Goal: Task Accomplishment & Management: Manage account settings

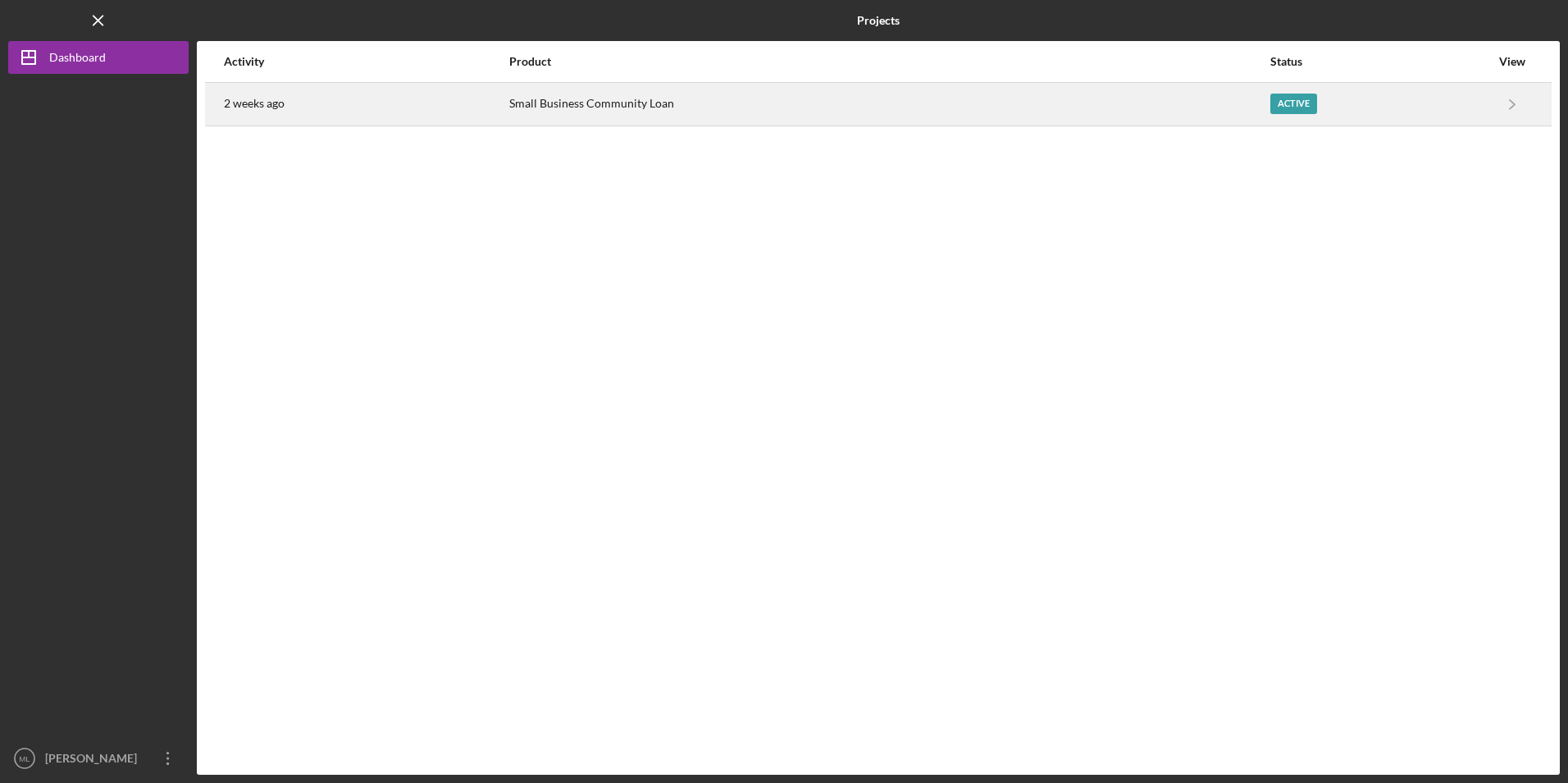
click at [605, 113] on div "Small Business Community Loan" at bounding box center [889, 104] width 760 height 41
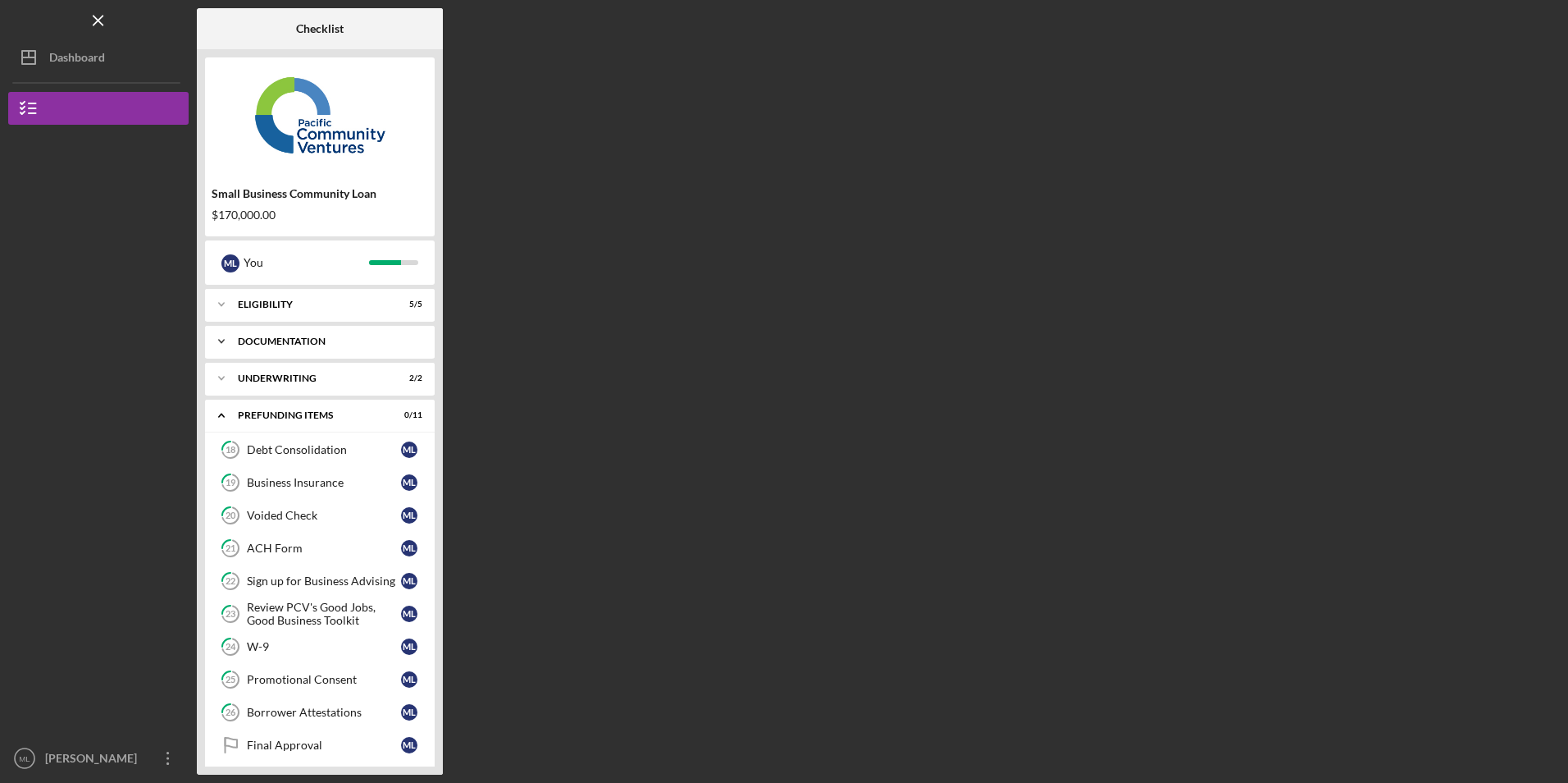
click at [272, 343] on div "Documentation" at bounding box center [326, 340] width 176 height 10
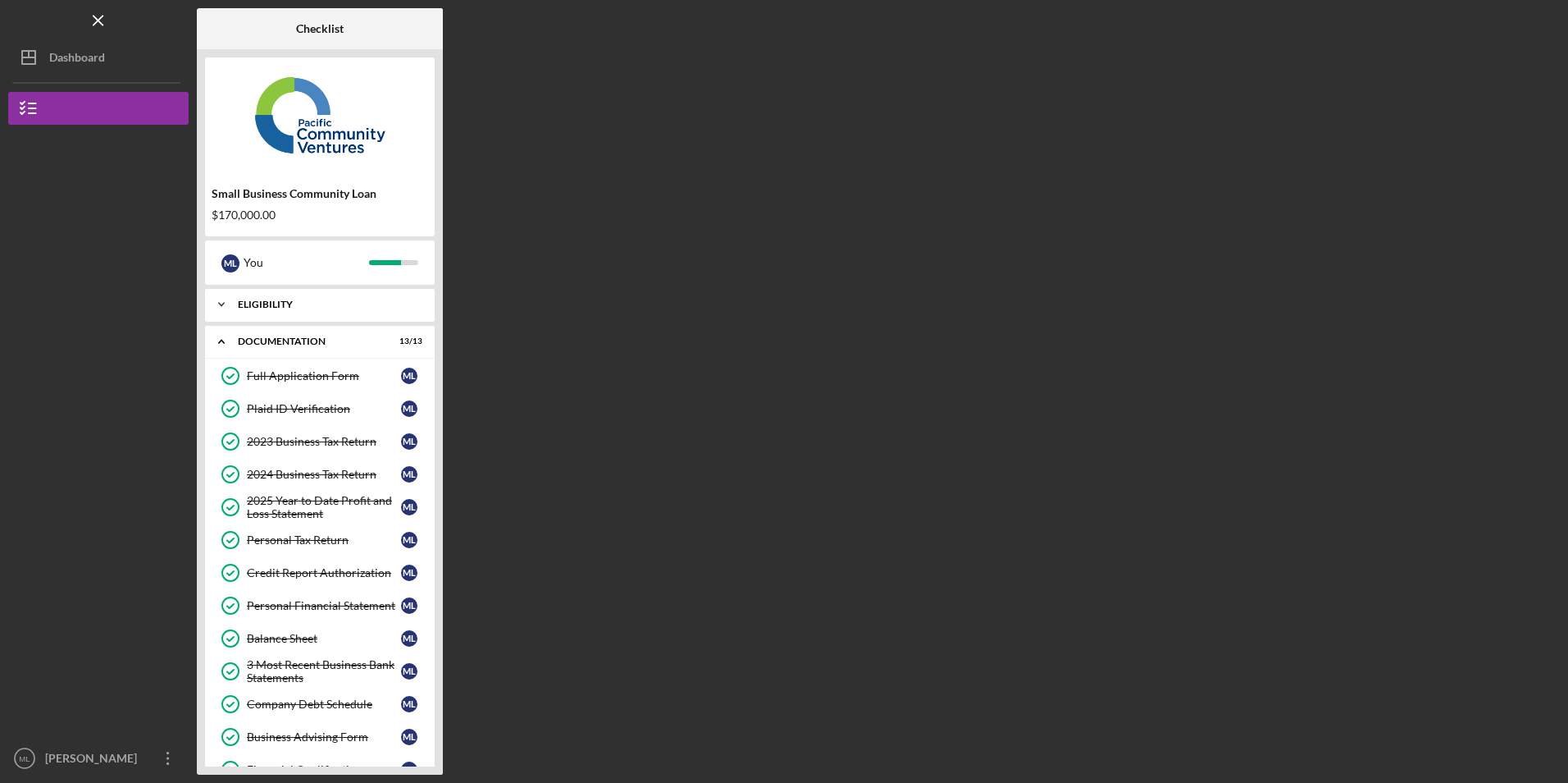
click at [259, 307] on div "Eligibility" at bounding box center [326, 304] width 176 height 10
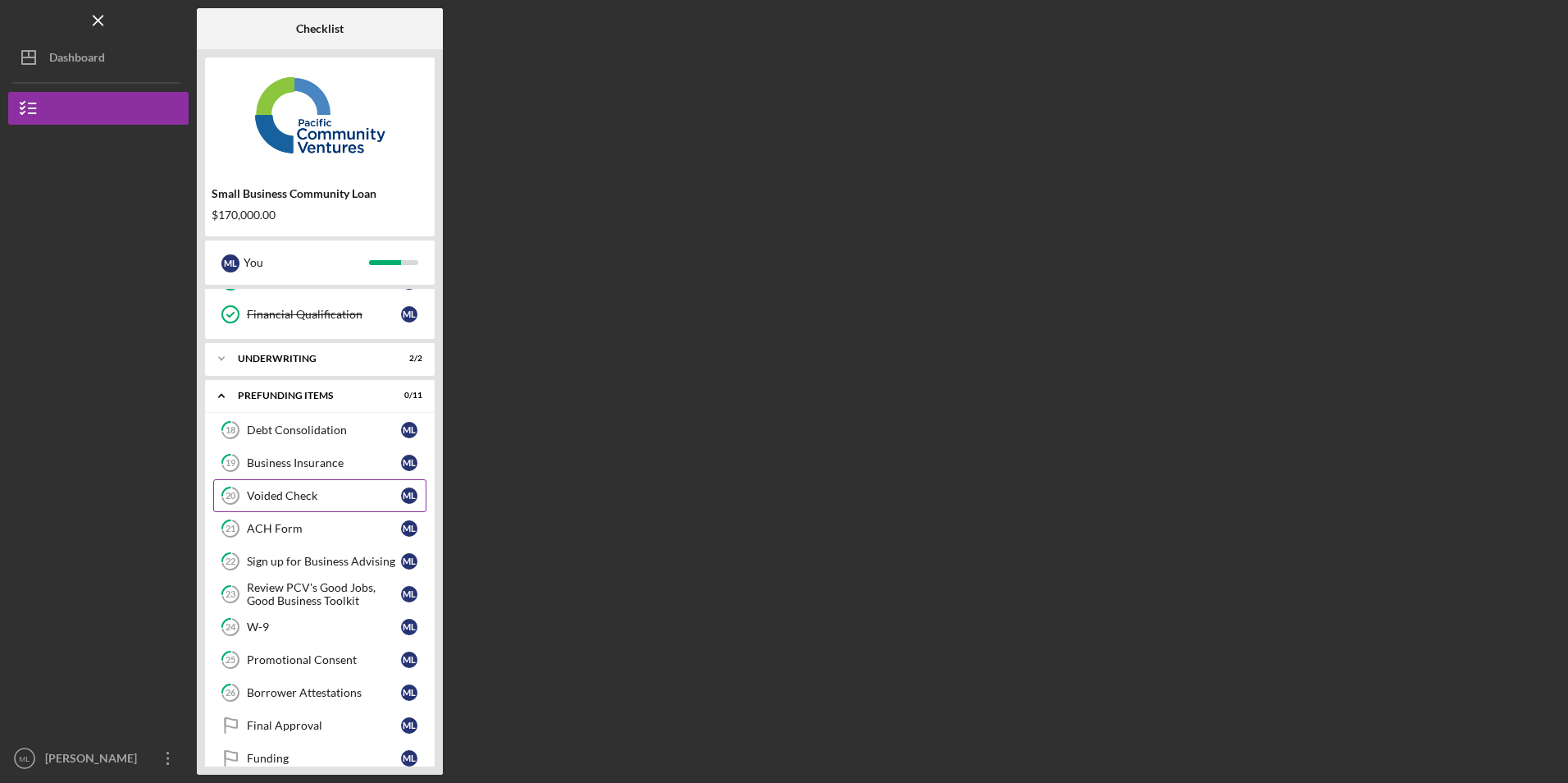
scroll to position [653, 0]
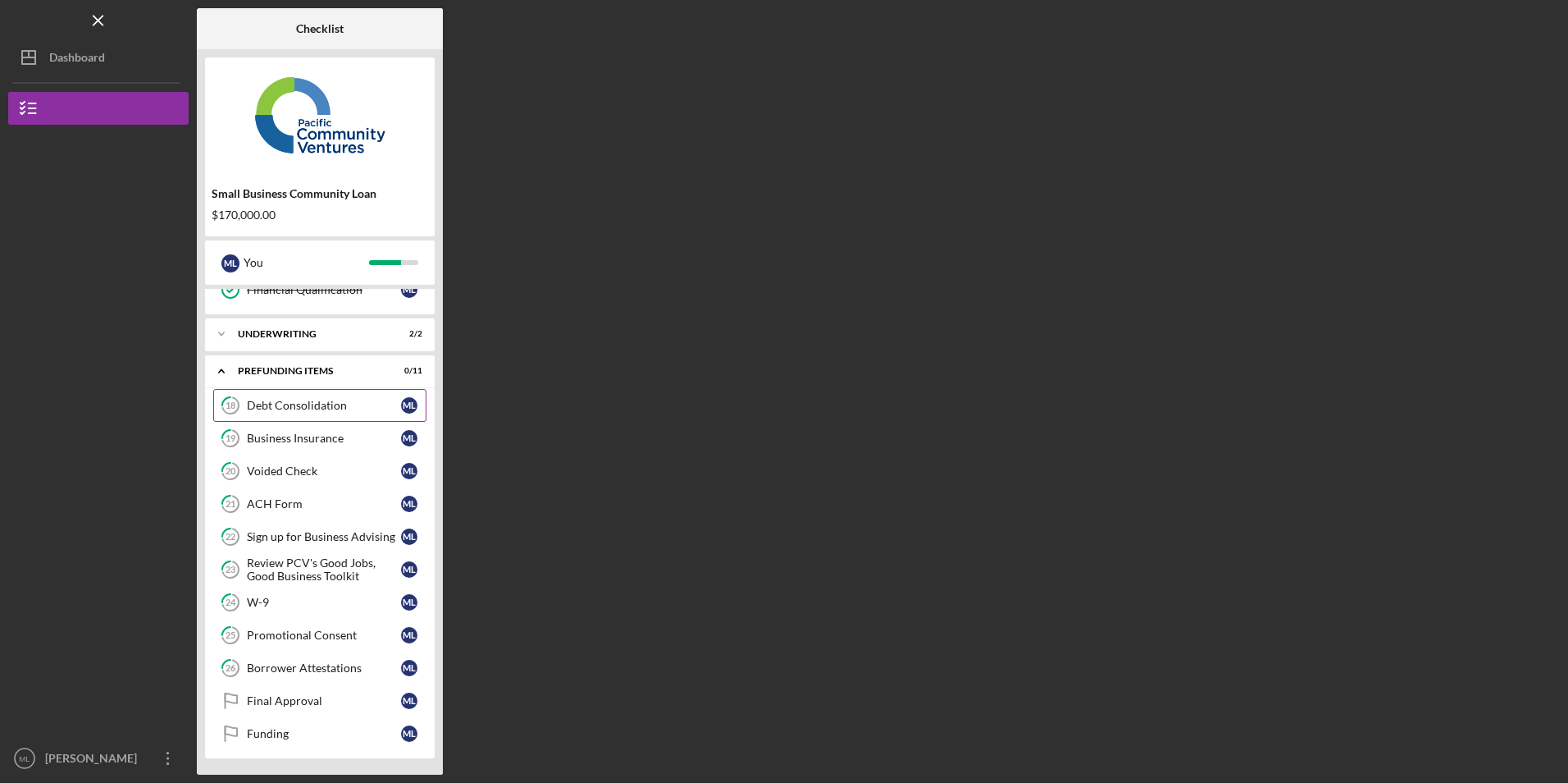
click at [293, 414] on link "18 Debt Consolidation M L" at bounding box center [319, 405] width 213 height 33
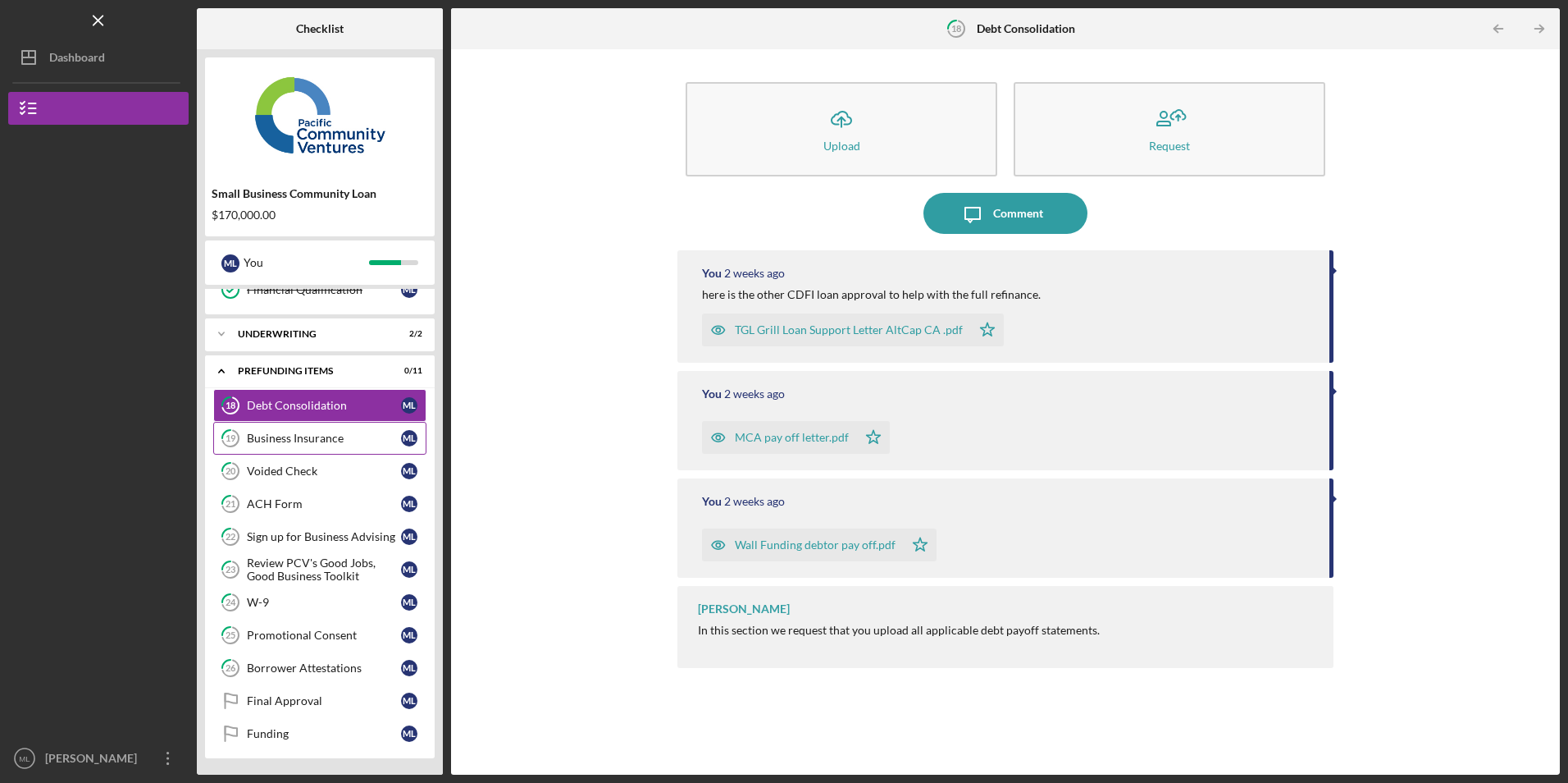
click at [285, 440] on div "Business Insurance" at bounding box center [324, 437] width 154 height 13
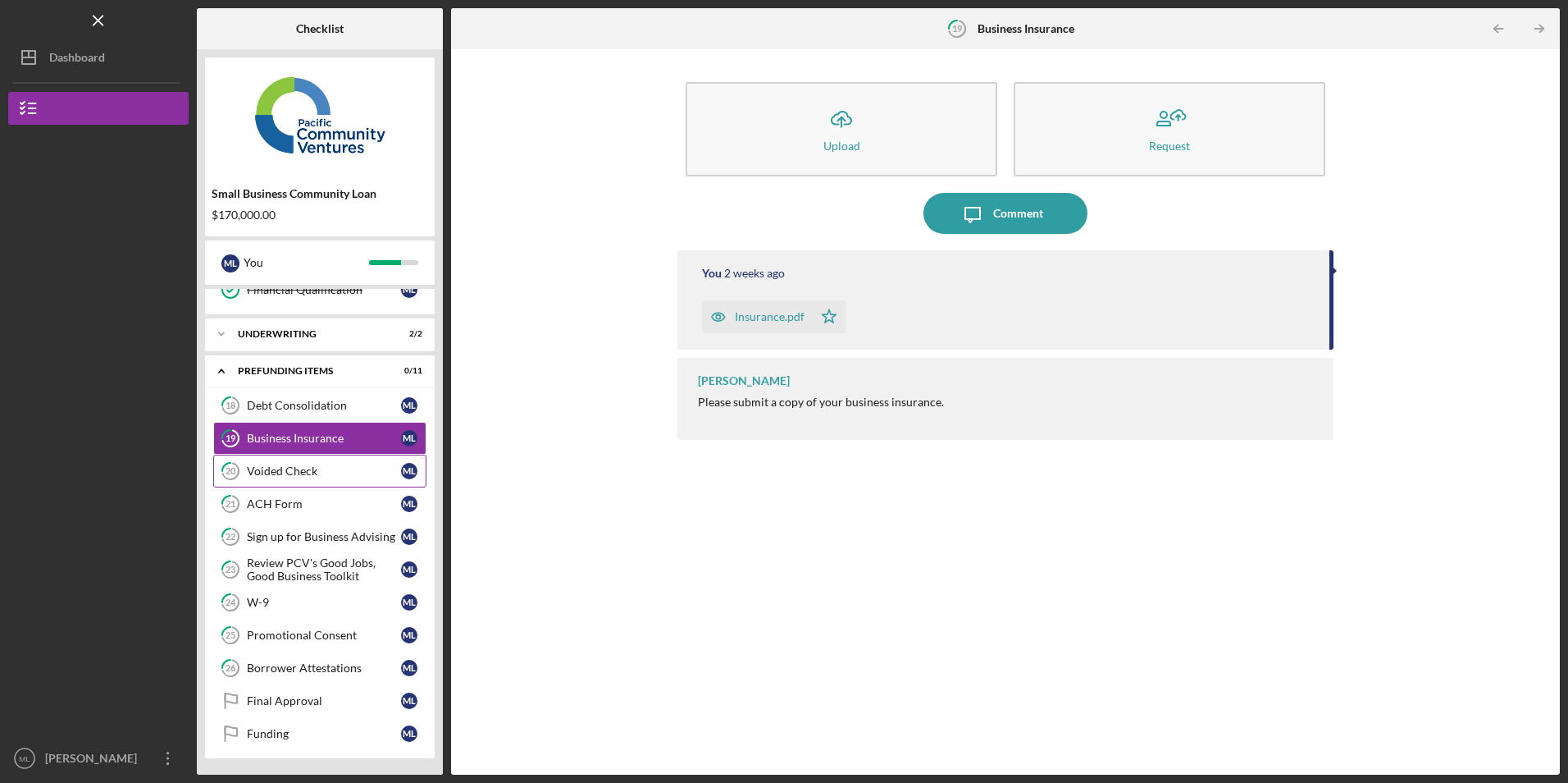
click at [238, 470] on icon at bounding box center [230, 471] width 17 height 17
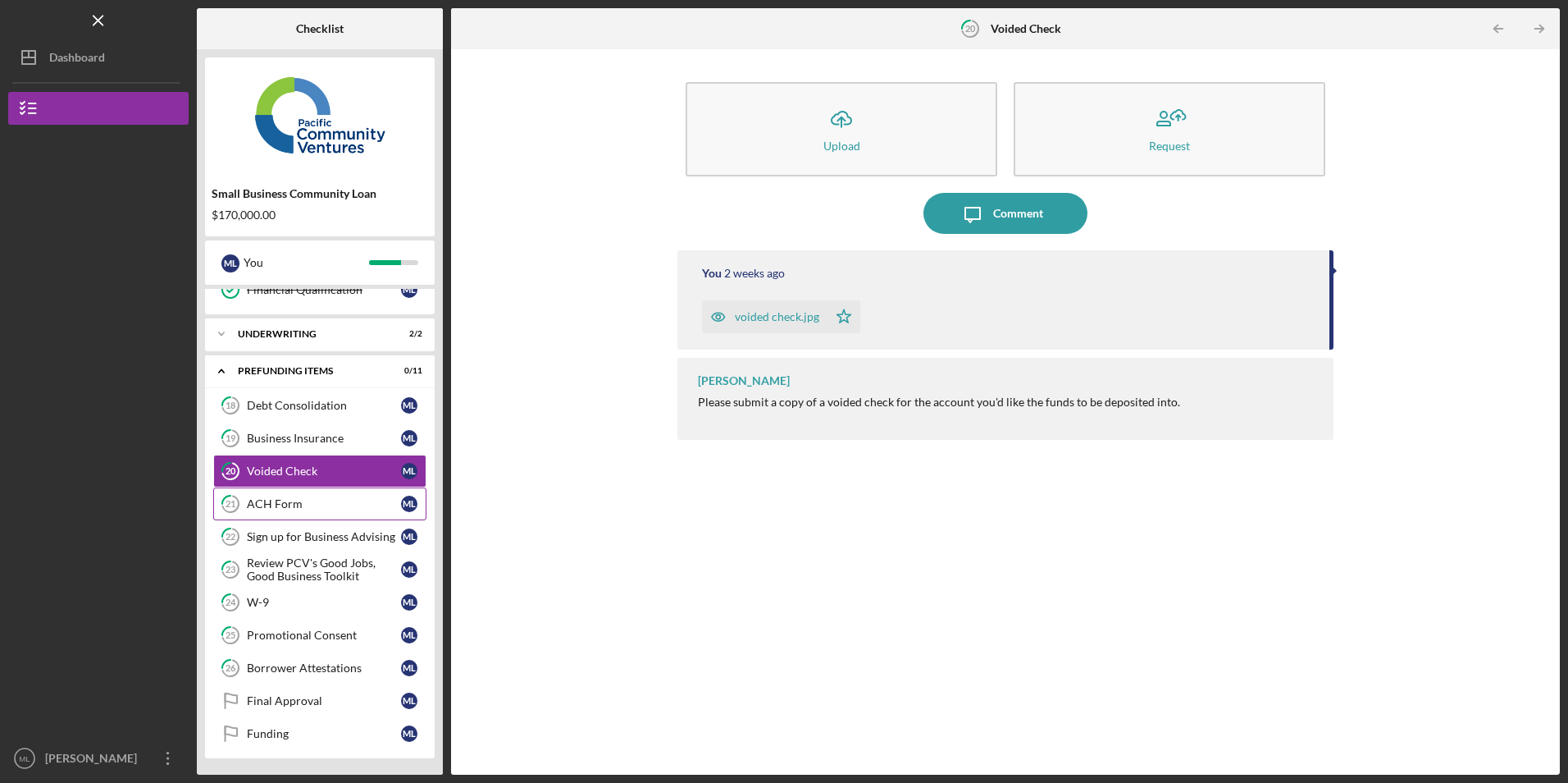
click at [252, 511] on div "ACH Form" at bounding box center [324, 504] width 154 height 13
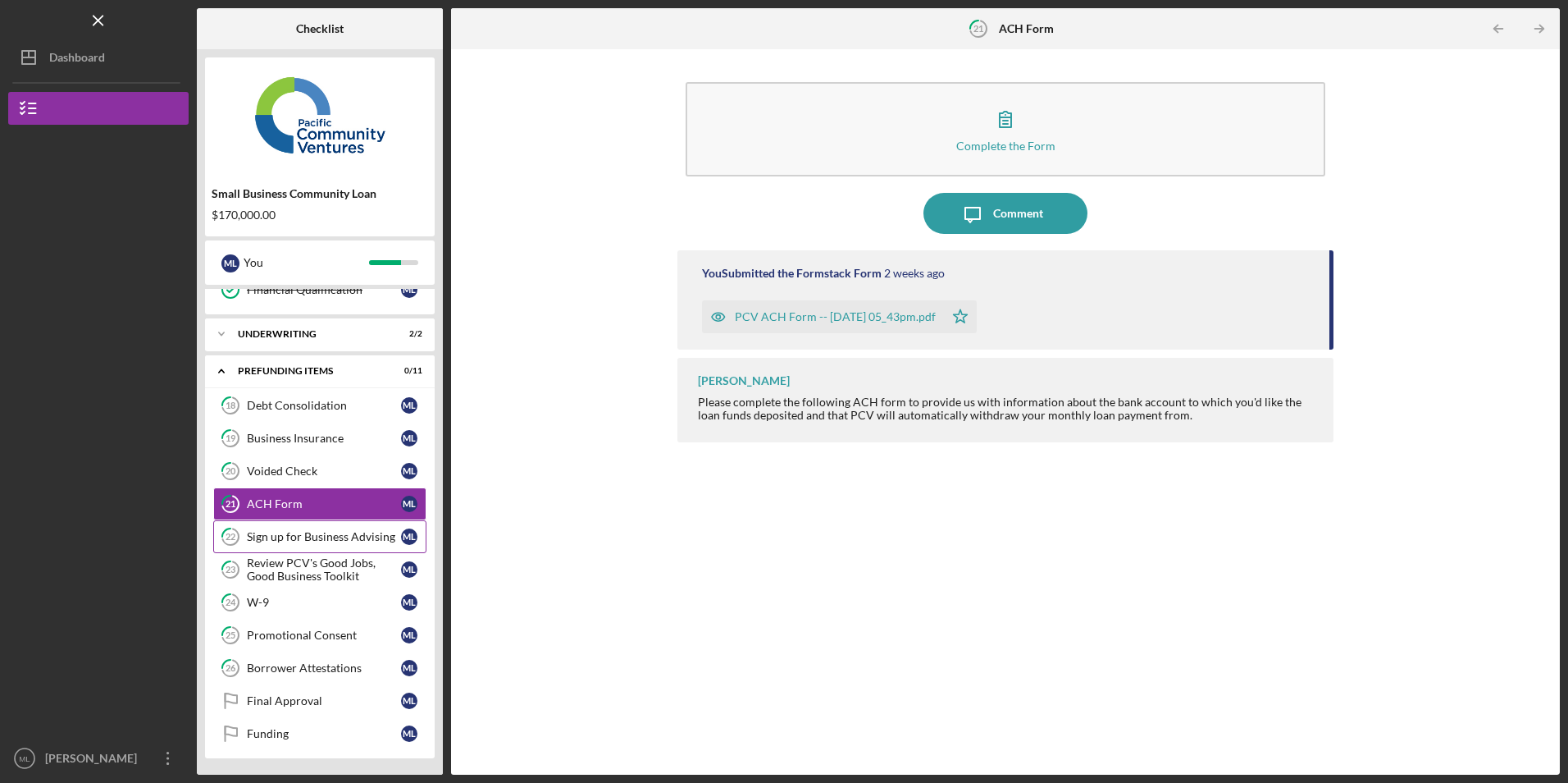
click at [288, 541] on div "Sign up for Business Advising" at bounding box center [324, 536] width 154 height 13
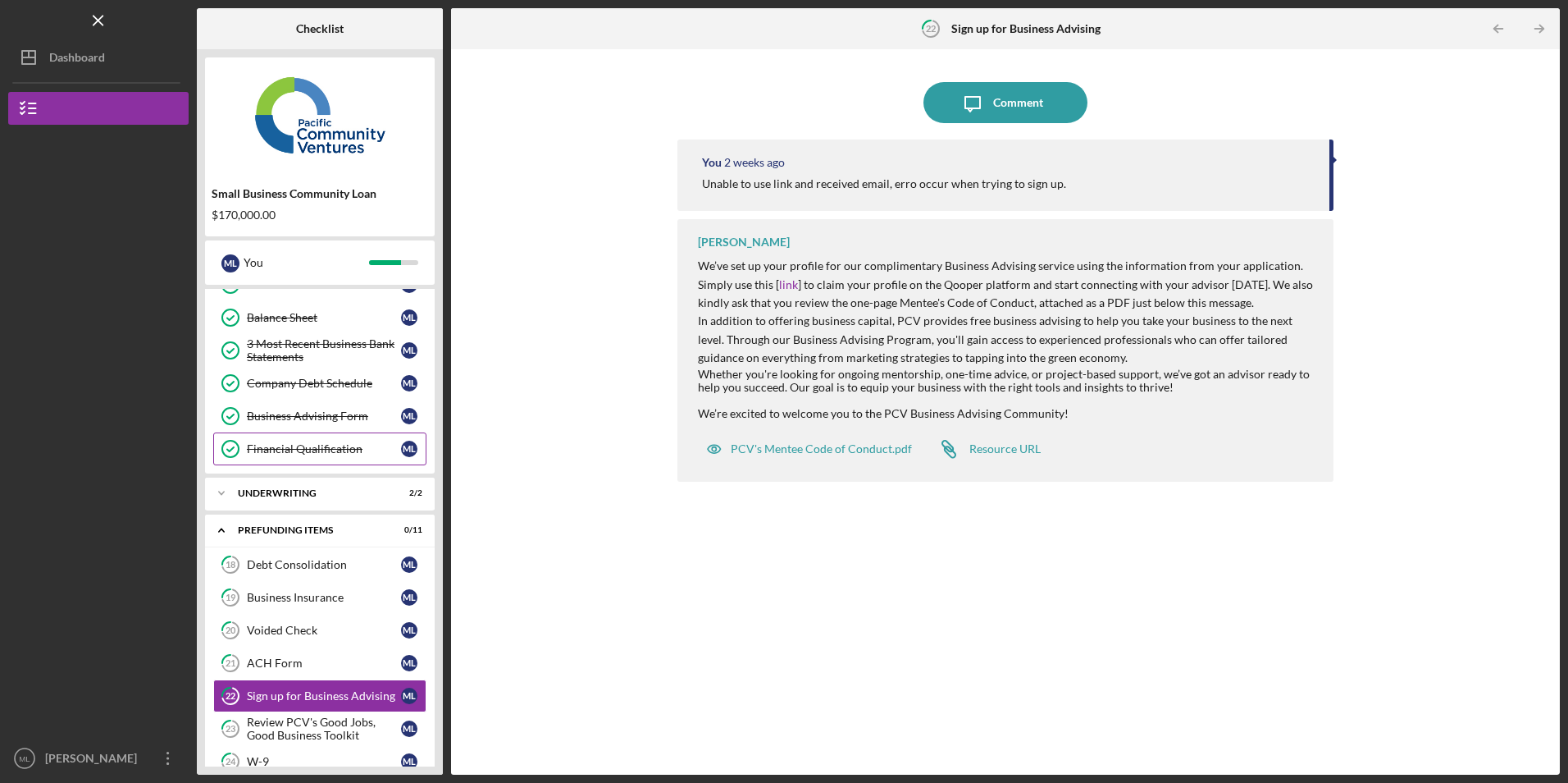
scroll to position [489, 0]
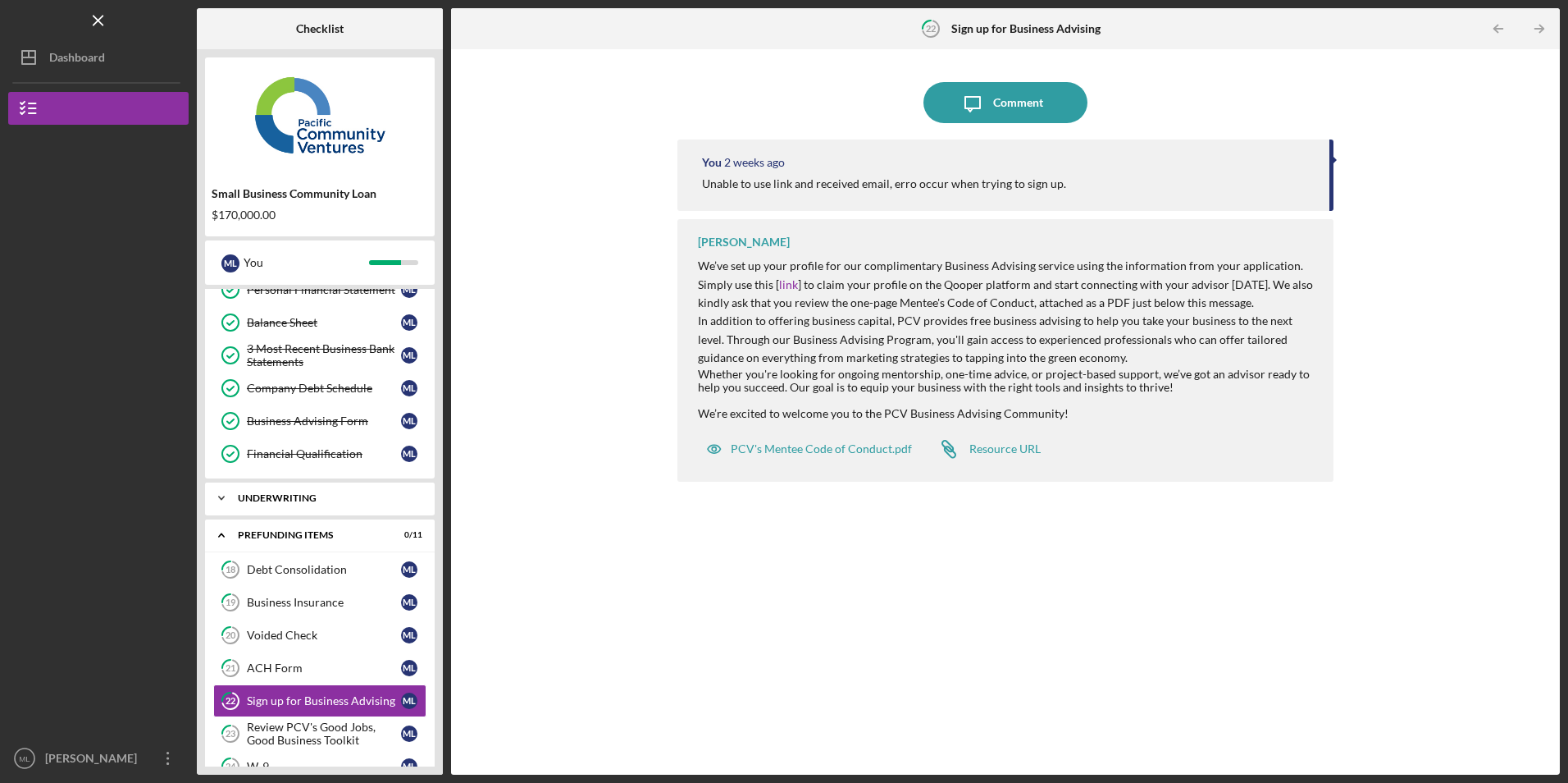
click at [277, 505] on div "Icon/Expander Underwriting 2 / 2" at bounding box center [319, 498] width 229 height 33
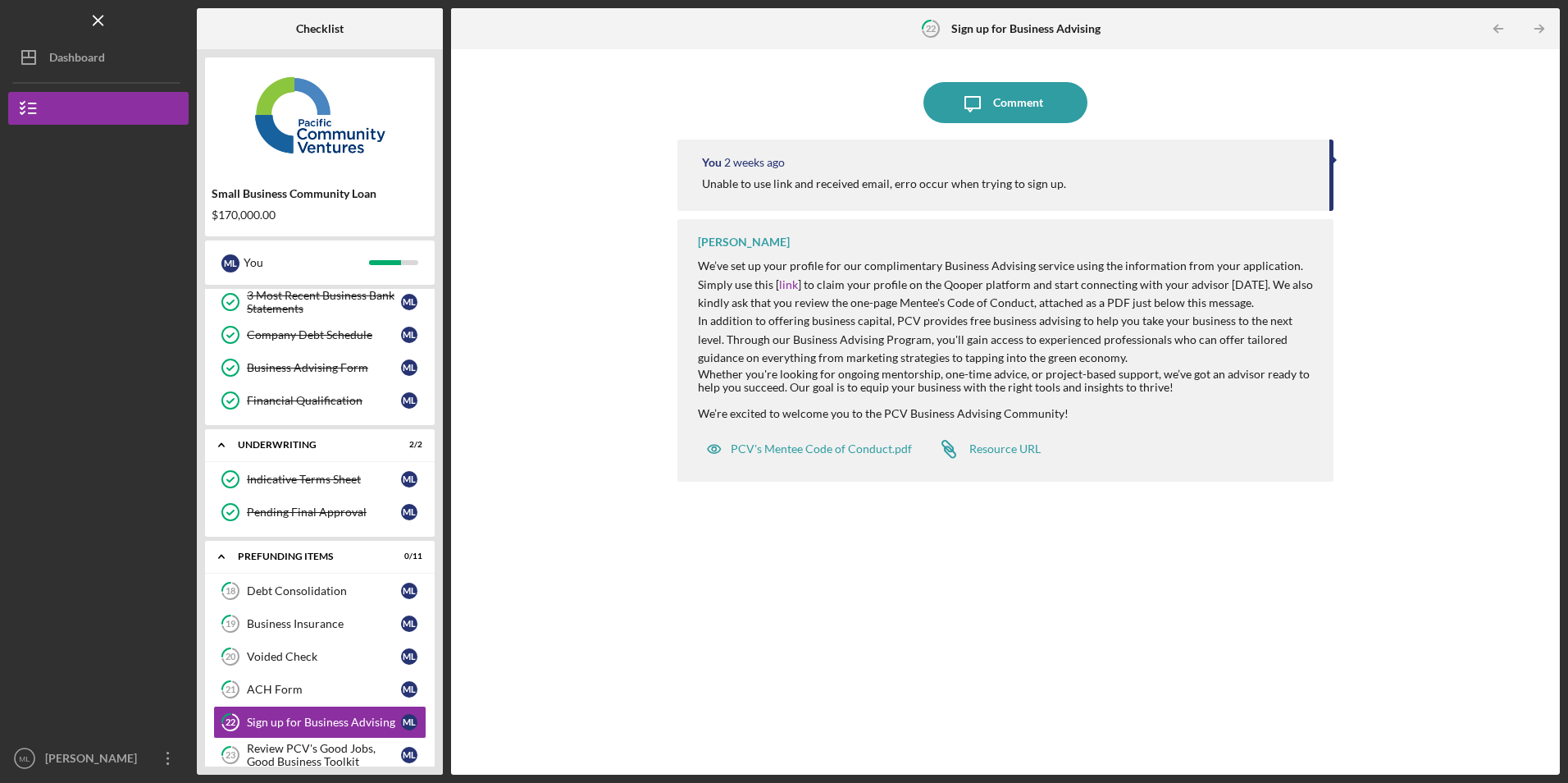
scroll to position [571, 0]
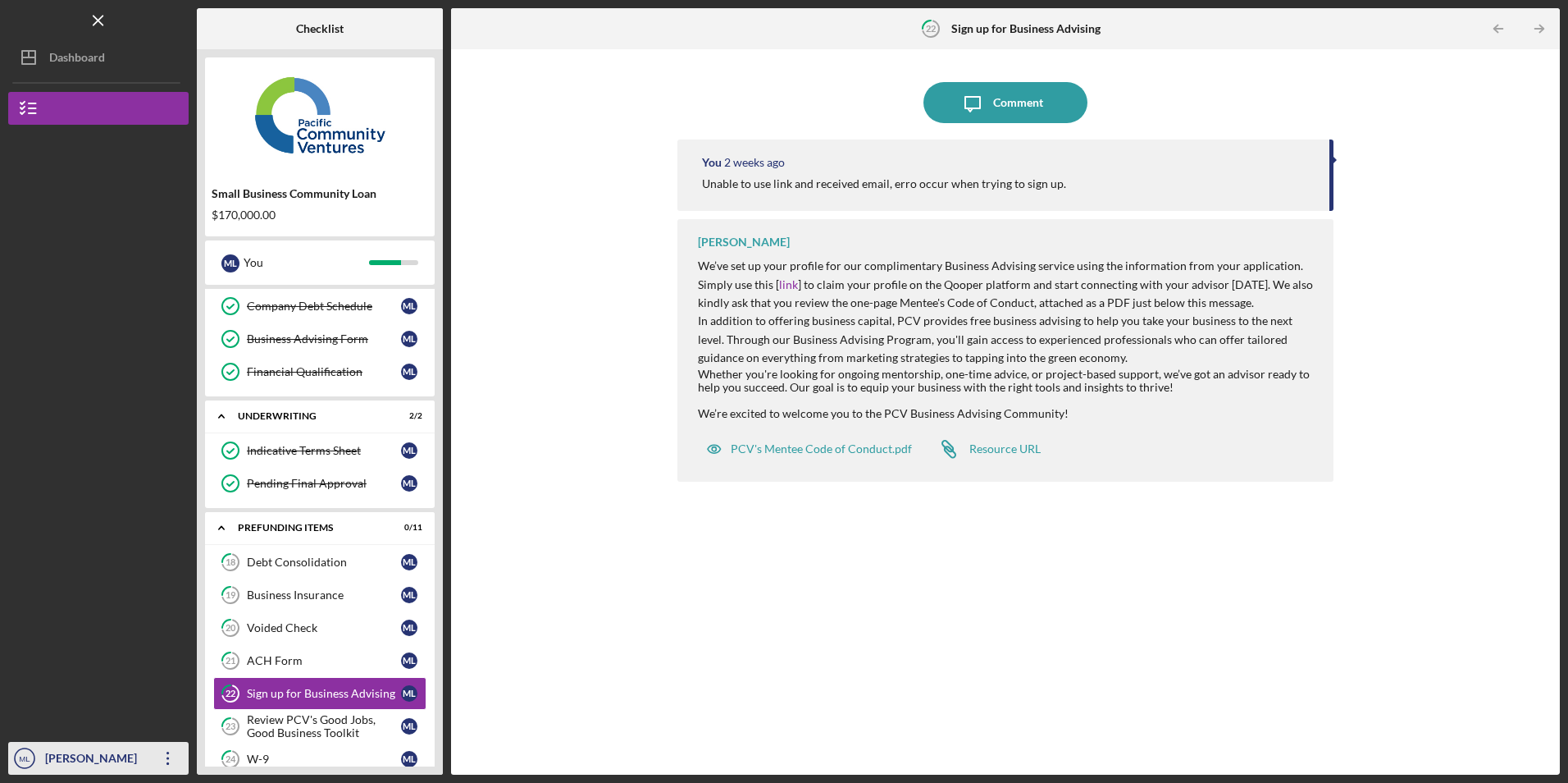
click at [168, 754] on icon "button" at bounding box center [168, 758] width 3 height 13
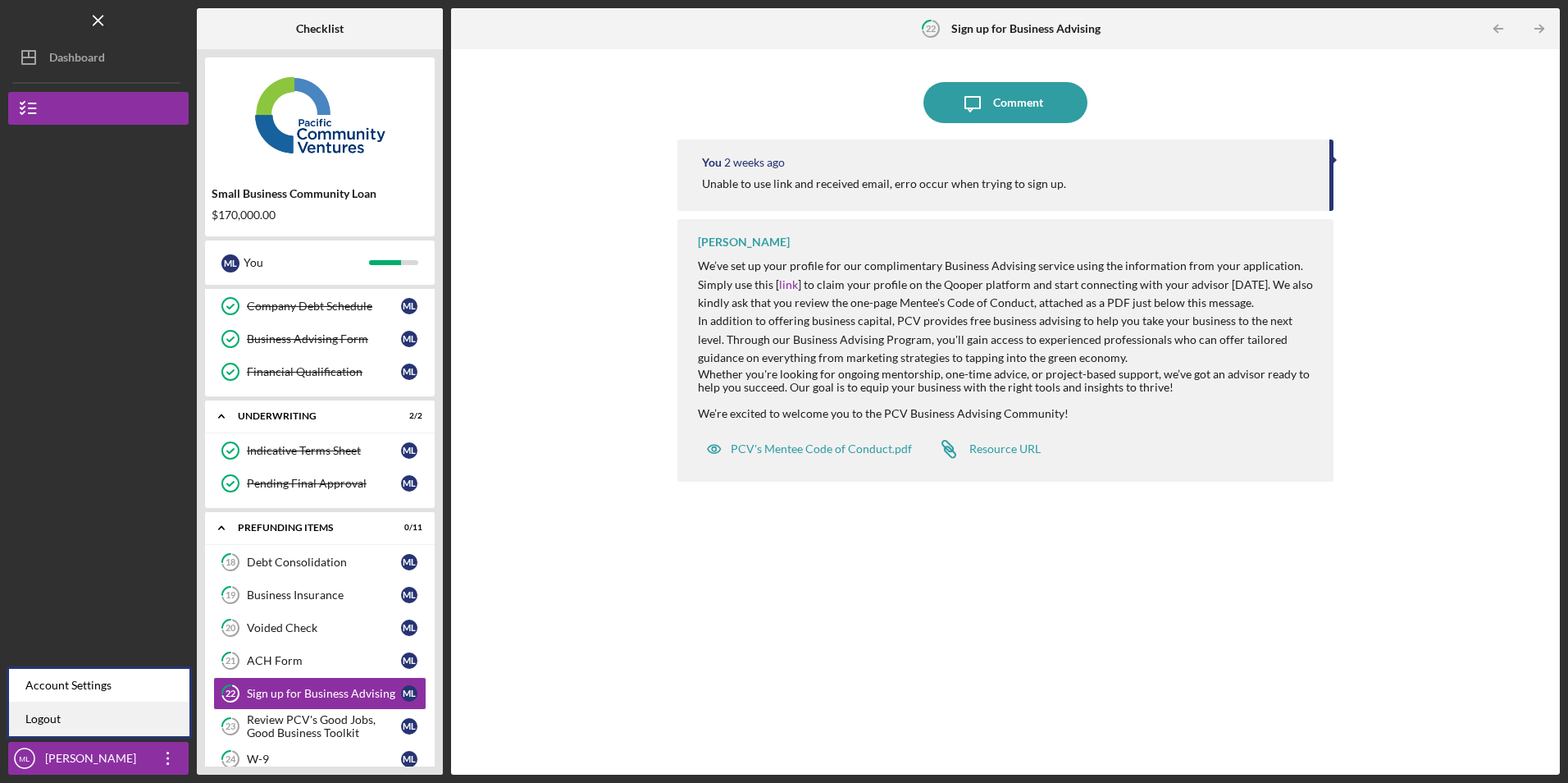
click at [140, 724] on link "Logout" at bounding box center [99, 719] width 181 height 34
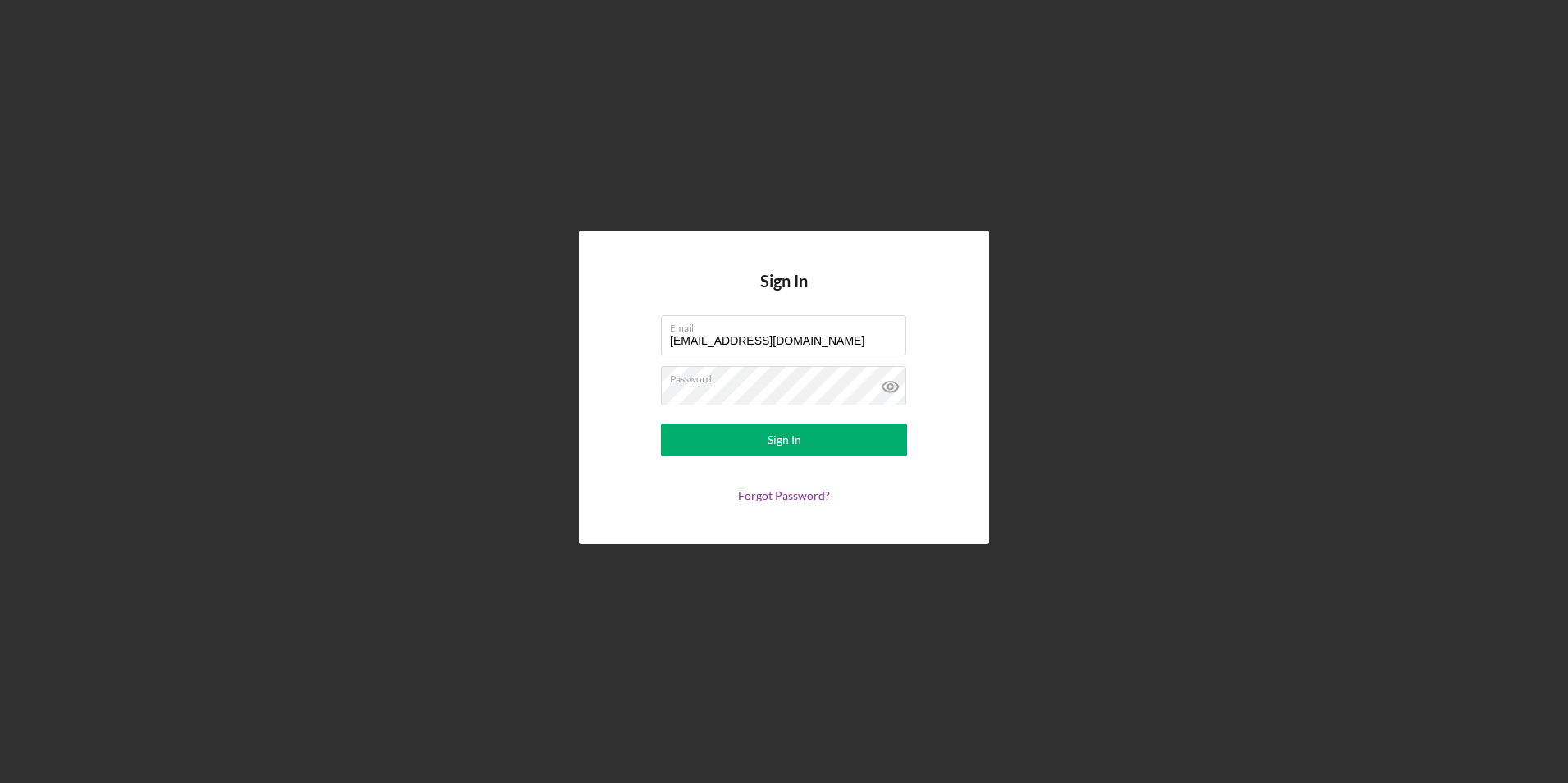
drag, startPoint x: 822, startPoint y: 342, endPoint x: 614, endPoint y: 342, distance: 208.0
click at [614, 342] on div "Sign In Email [EMAIL_ADDRESS][DOMAIN_NAME] Password Sign In Forgot Password?" at bounding box center [784, 387] width 410 height 313
type input "[PERSON_NAME][EMAIL_ADDRESS][DOMAIN_NAME]"
click at [702, 450] on button "Sign In" at bounding box center [784, 440] width 246 height 33
